Goal: Task Accomplishment & Management: Use online tool/utility

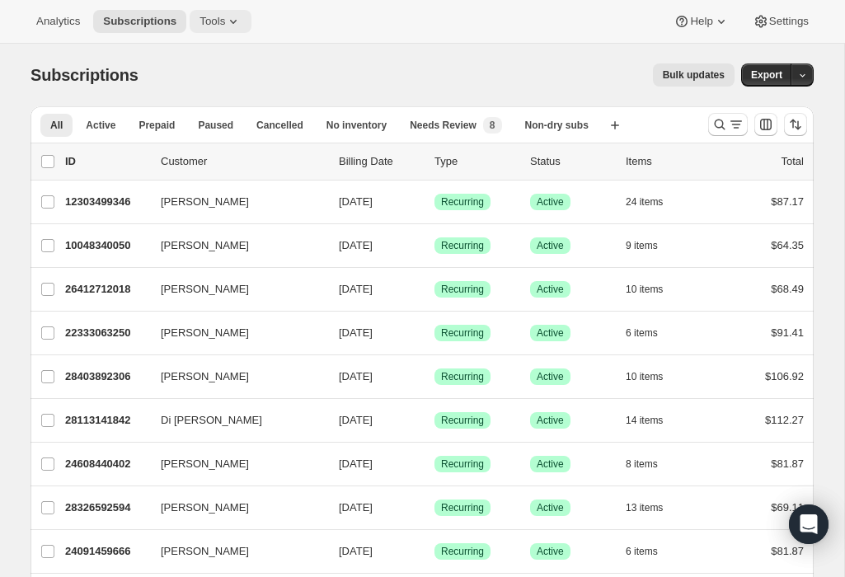
click at [240, 16] on icon at bounding box center [233, 21] width 16 height 16
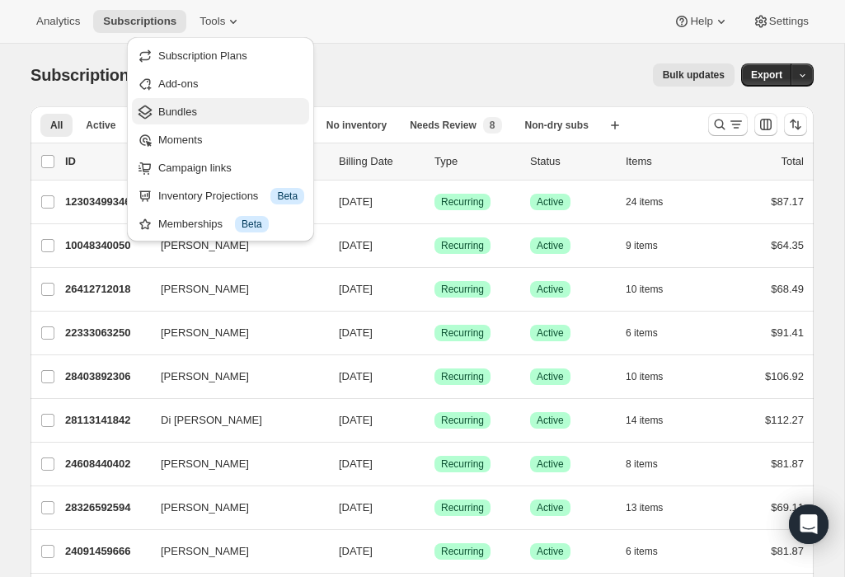
click at [219, 115] on span "Bundles" at bounding box center [231, 112] width 146 height 16
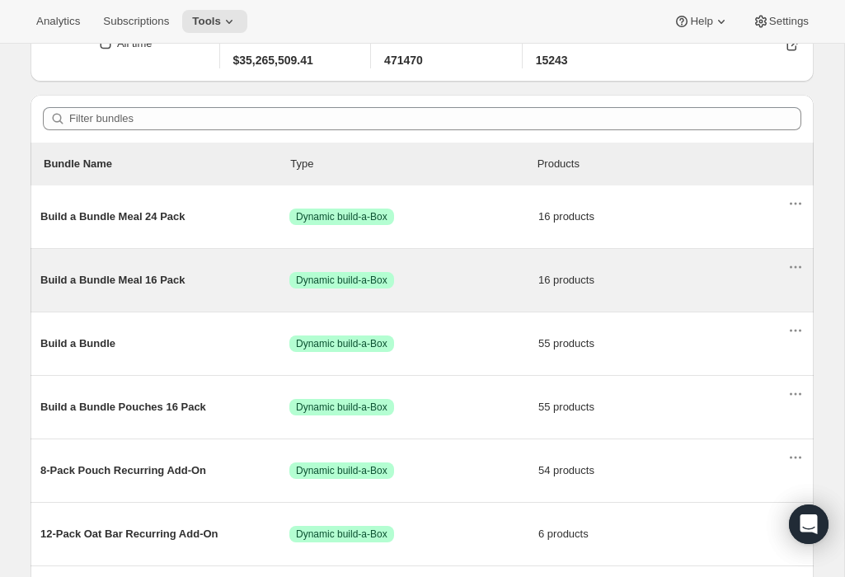
scroll to position [176, 0]
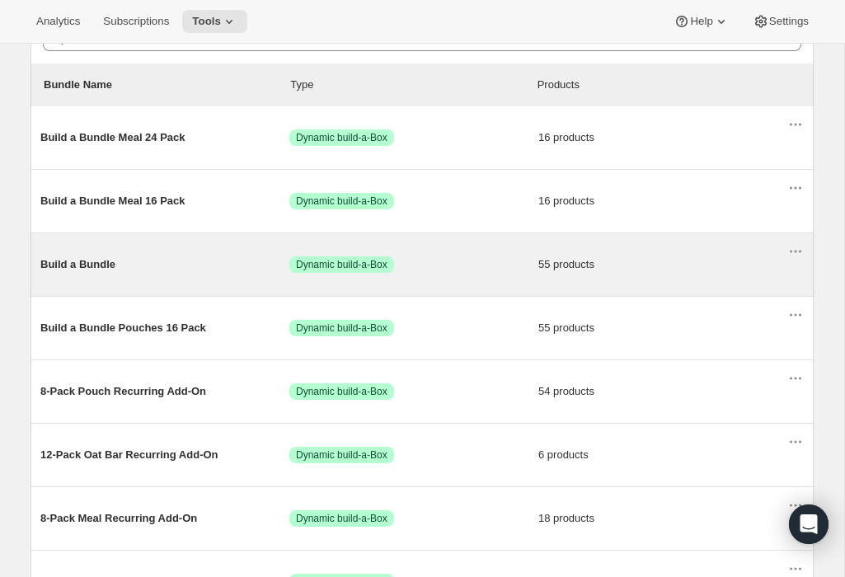
click at [96, 271] on span "Build a Bundle" at bounding box center [164, 264] width 249 height 16
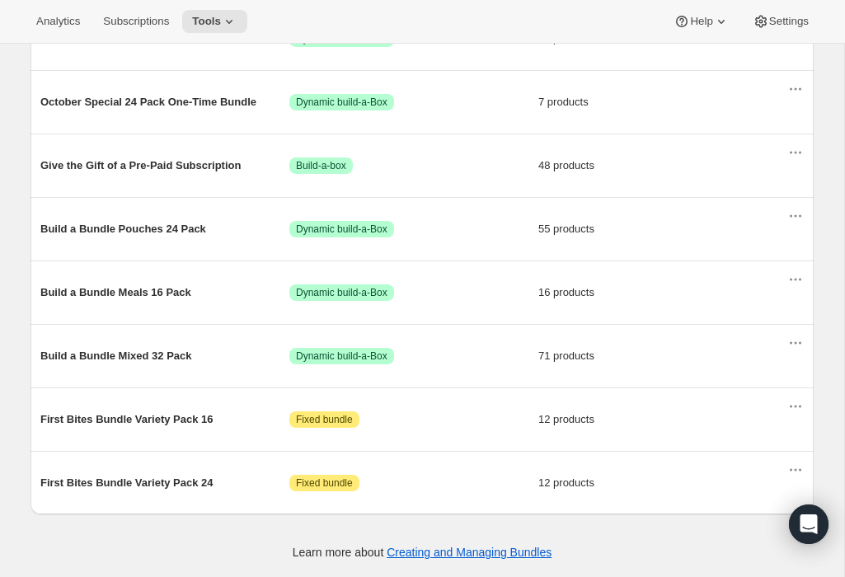
scroll to position [980, 0]
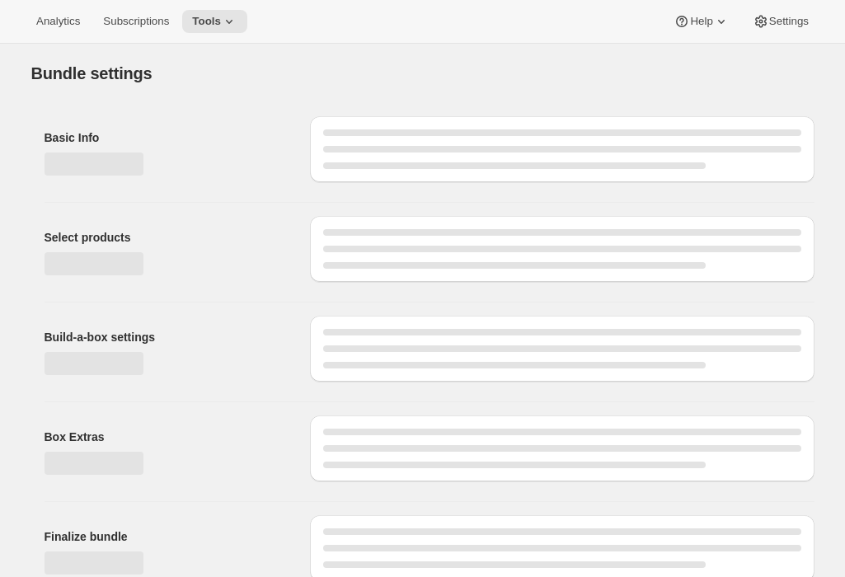
type input "Build a Bundle"
checkbox input "true"
